Goal: Transaction & Acquisition: Book appointment/travel/reservation

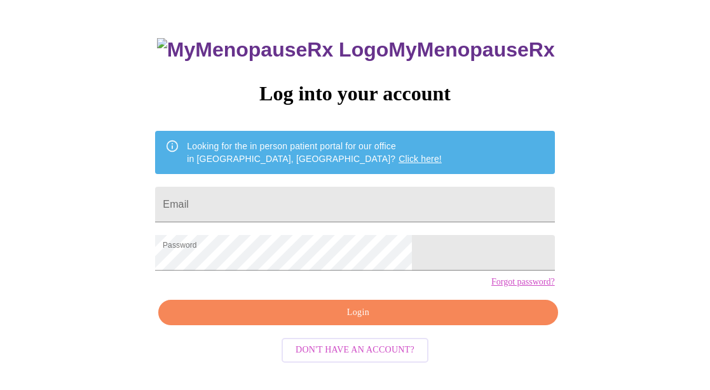
scroll to position [67, 0]
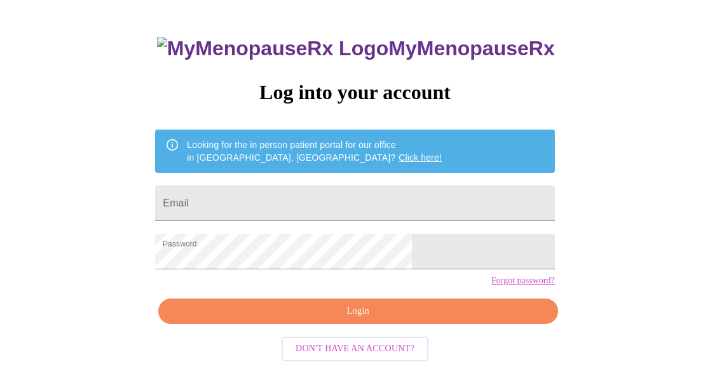
click at [408, 320] on span "Login" at bounding box center [358, 312] width 370 height 16
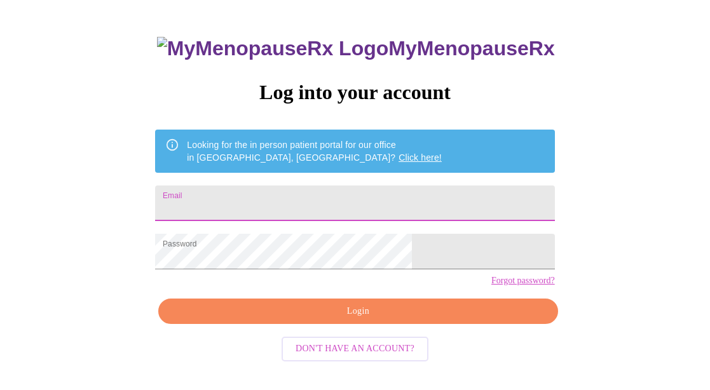
click at [340, 205] on input "Email" at bounding box center [354, 204] width 399 height 36
type input "[EMAIL_ADDRESS][DOMAIN_NAME]"
click at [356, 320] on span "Login" at bounding box center [358, 312] width 370 height 16
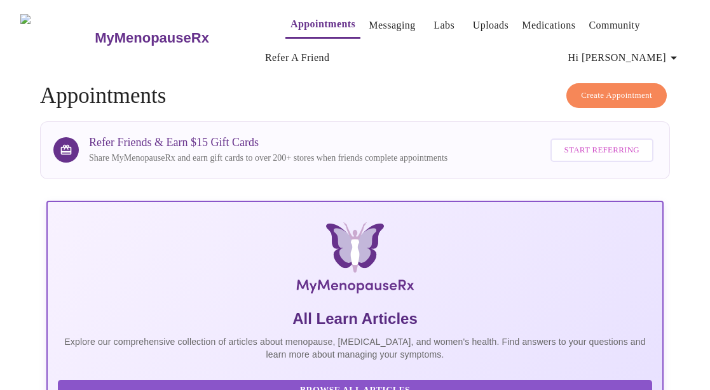
click at [638, 97] on span "Create Appointment" at bounding box center [616, 95] width 71 height 15
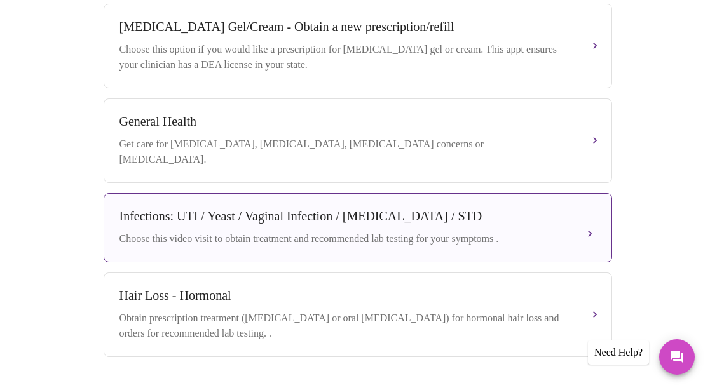
scroll to position [621, 0]
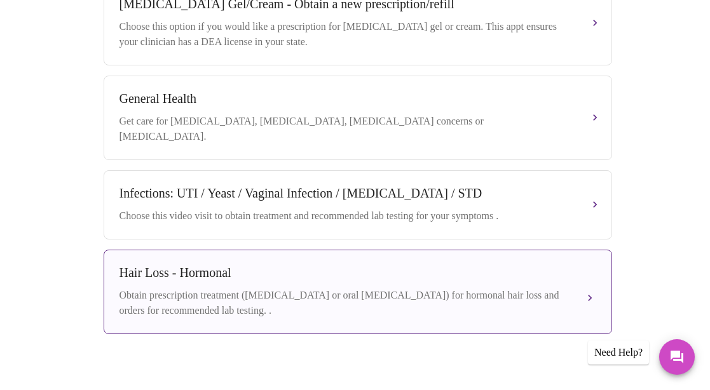
click at [591, 282] on button "Hair Loss - Hormonal Obtain prescription treatment ([MEDICAL_DATA] or oral [MED…" at bounding box center [358, 292] width 509 height 85
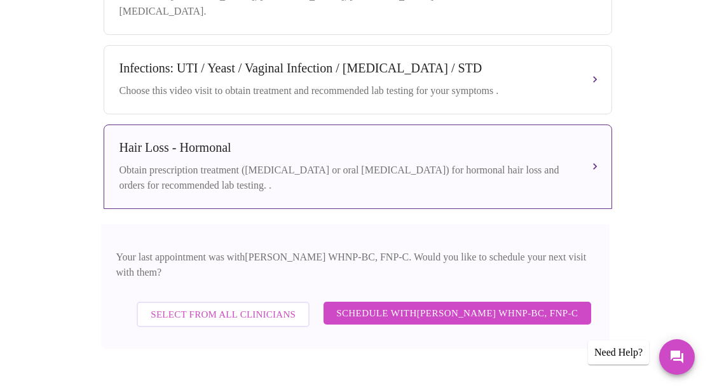
scroll to position [748, 0]
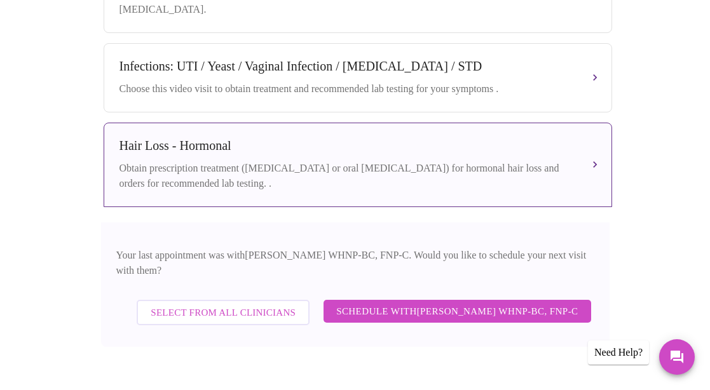
click at [549, 303] on span "Schedule with [PERSON_NAME] WHNP-BC, FNP-C" at bounding box center [457, 311] width 242 height 17
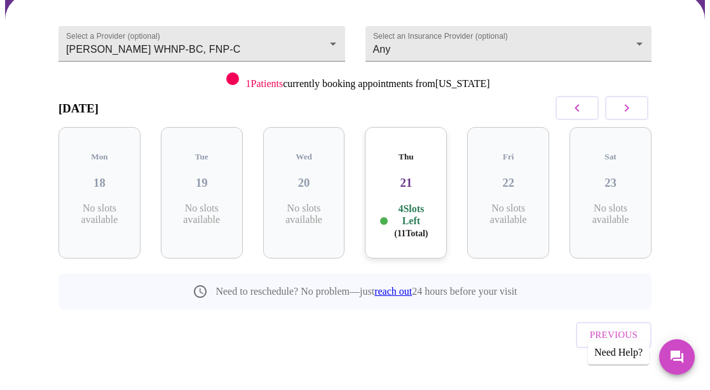
click at [629, 104] on icon "button" at bounding box center [626, 107] width 15 height 15
click at [408, 203] on p "6 Slots Left ( 18 Total)" at bounding box center [410, 221] width 41 height 37
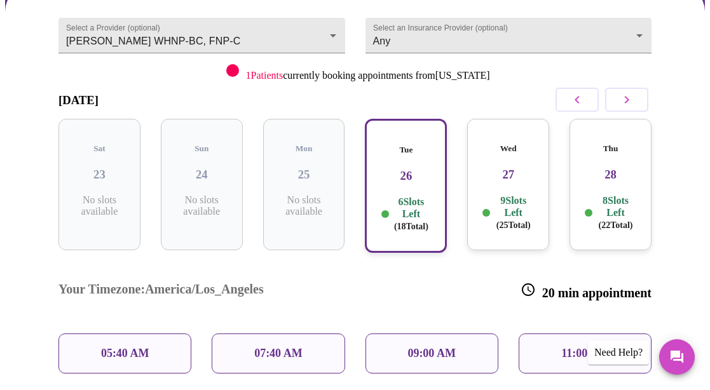
scroll to position [191, 0]
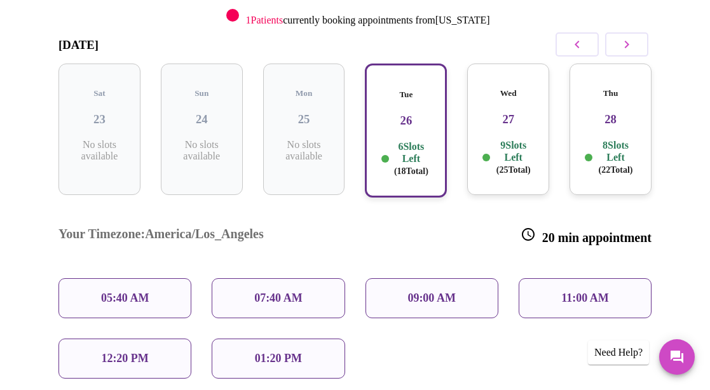
click at [123, 352] on p "12:20 PM" at bounding box center [124, 358] width 47 height 13
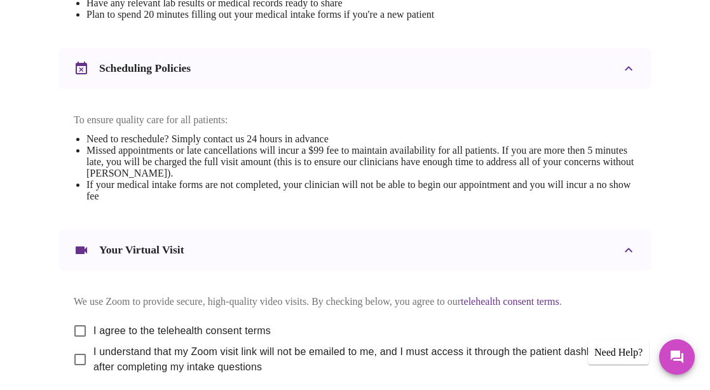
scroll to position [599, 0]
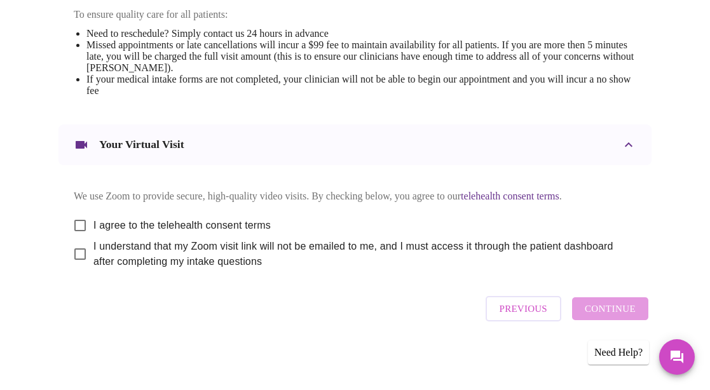
click at [108, 218] on span "I agree to the telehealth consent terms" at bounding box center [181, 225] width 177 height 15
click at [93, 214] on input "I agree to the telehealth consent terms" at bounding box center [80, 225] width 27 height 27
checkbox input "true"
click at [100, 251] on span "I understand that my Zoom visit link will not be emailed to me, and I must acce…" at bounding box center [359, 254] width 533 height 31
click at [93, 251] on input "I understand that my Zoom visit link will not be emailed to me, and I must acce…" at bounding box center [80, 254] width 27 height 27
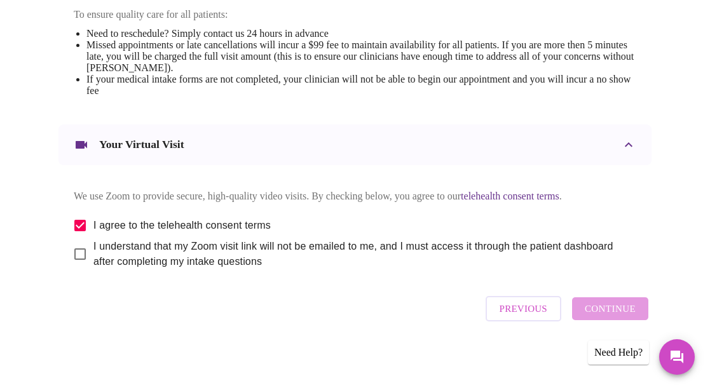
checkbox input "true"
click at [602, 312] on span "Continue" at bounding box center [610, 309] width 51 height 17
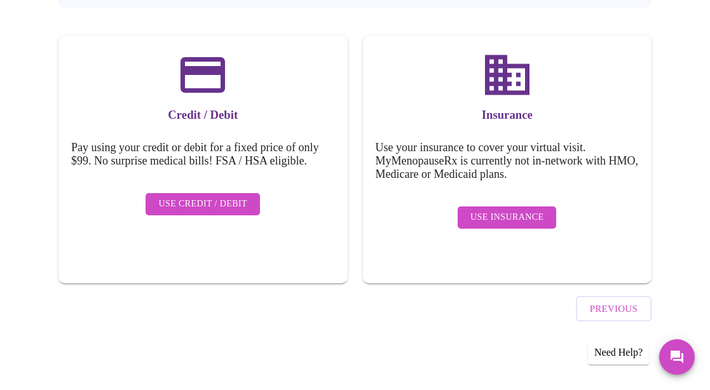
scroll to position [168, 0]
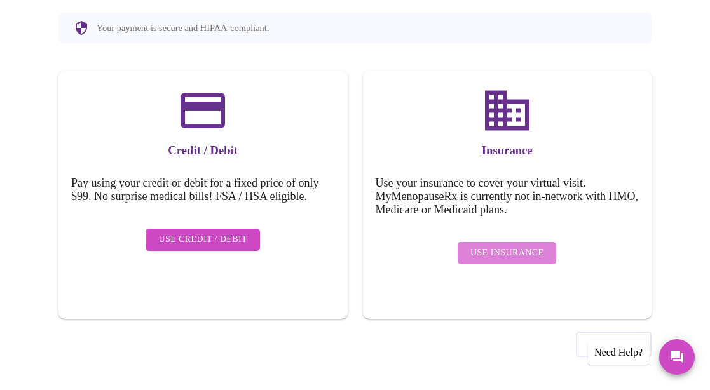
click at [540, 249] on span "Use Insurance" at bounding box center [507, 253] width 73 height 16
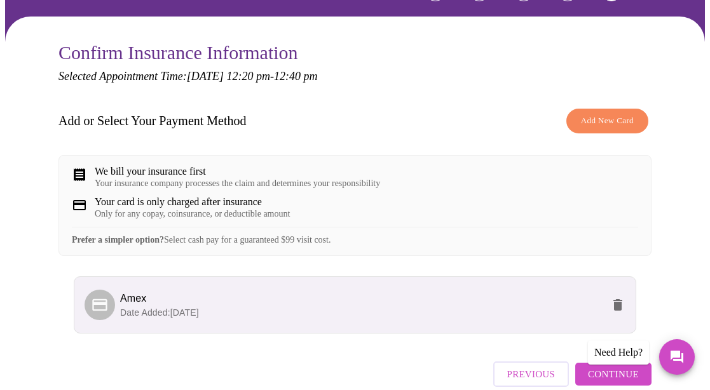
scroll to position [181, 0]
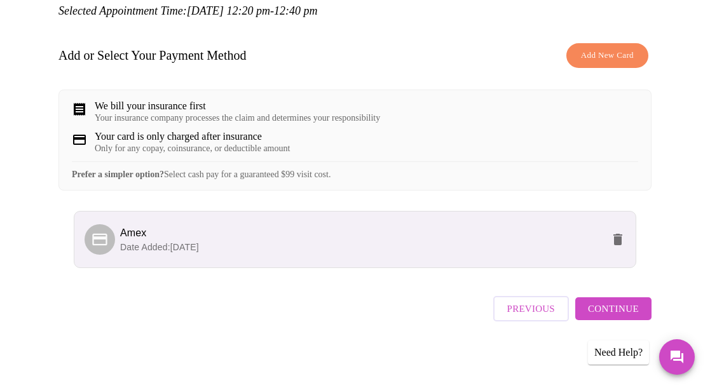
click at [624, 310] on span "Continue" at bounding box center [613, 309] width 51 height 17
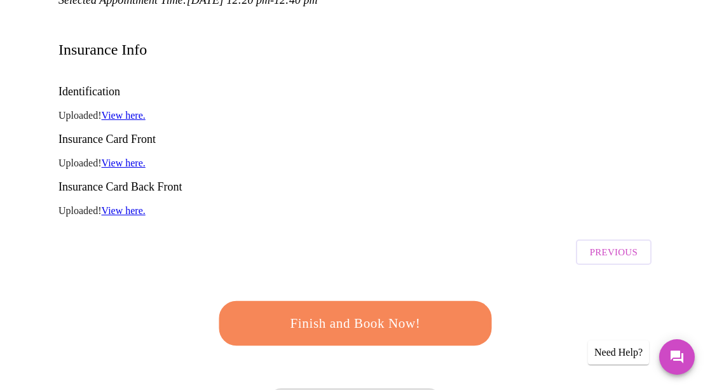
click at [371, 312] on span "Finish and Book Now!" at bounding box center [355, 324] width 240 height 24
